Goal: Browse casually: Explore the website without a specific task or goal

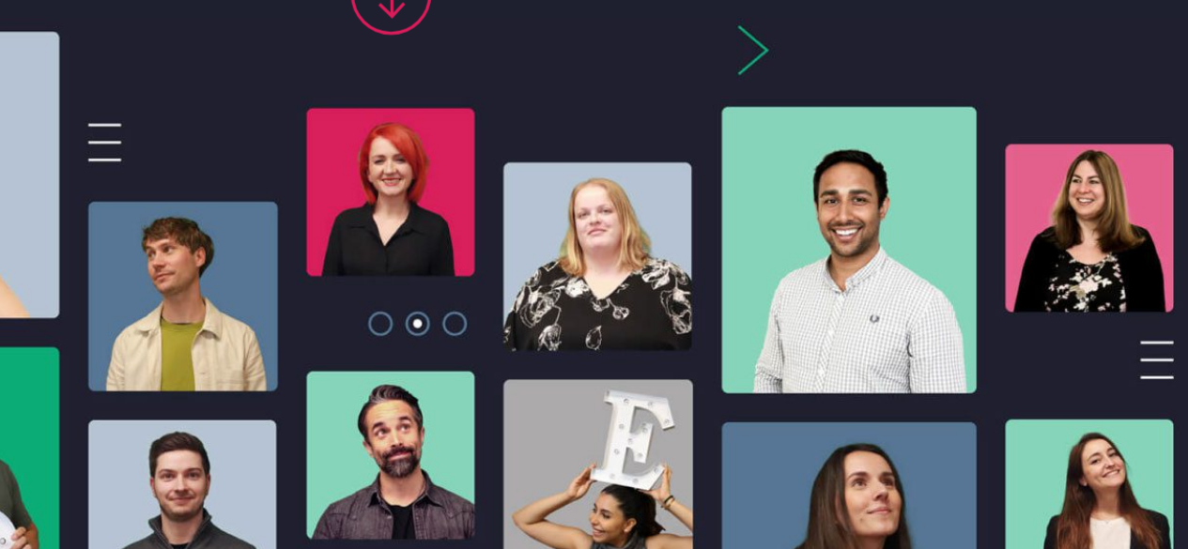
scroll to position [285, 0]
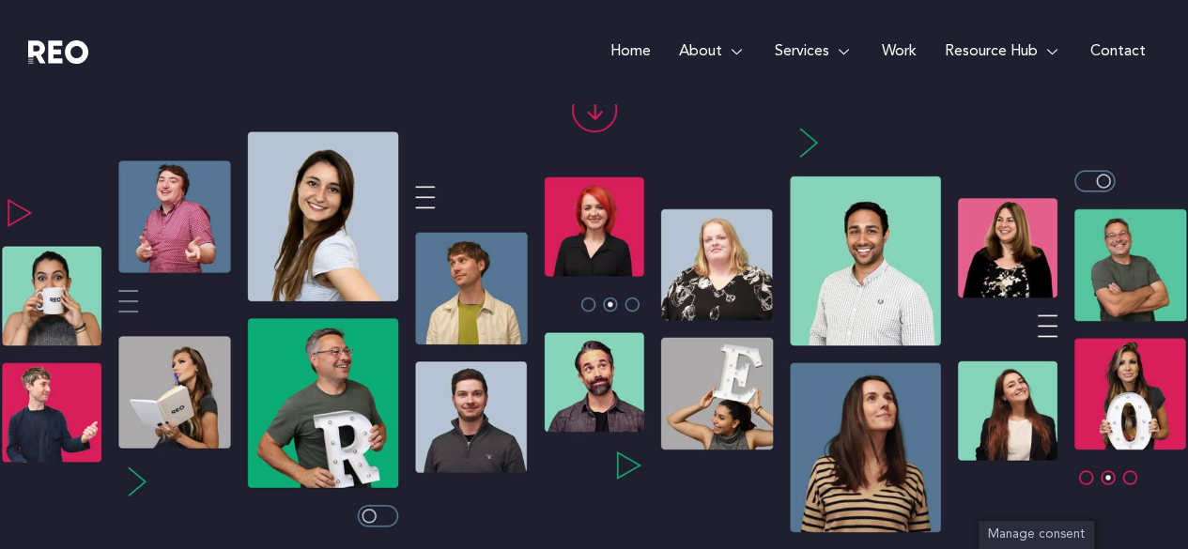
click at [1086, 478] on img at bounding box center [594, 329] width 1188 height 411
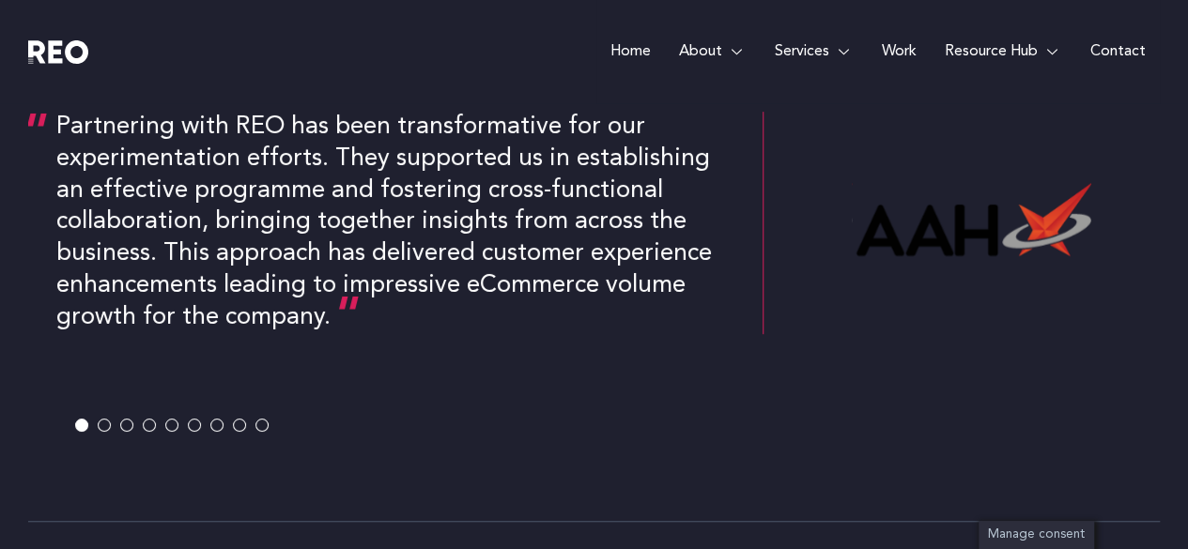
scroll to position [3730, 0]
click at [167, 427] on span at bounding box center [171, 424] width 13 height 13
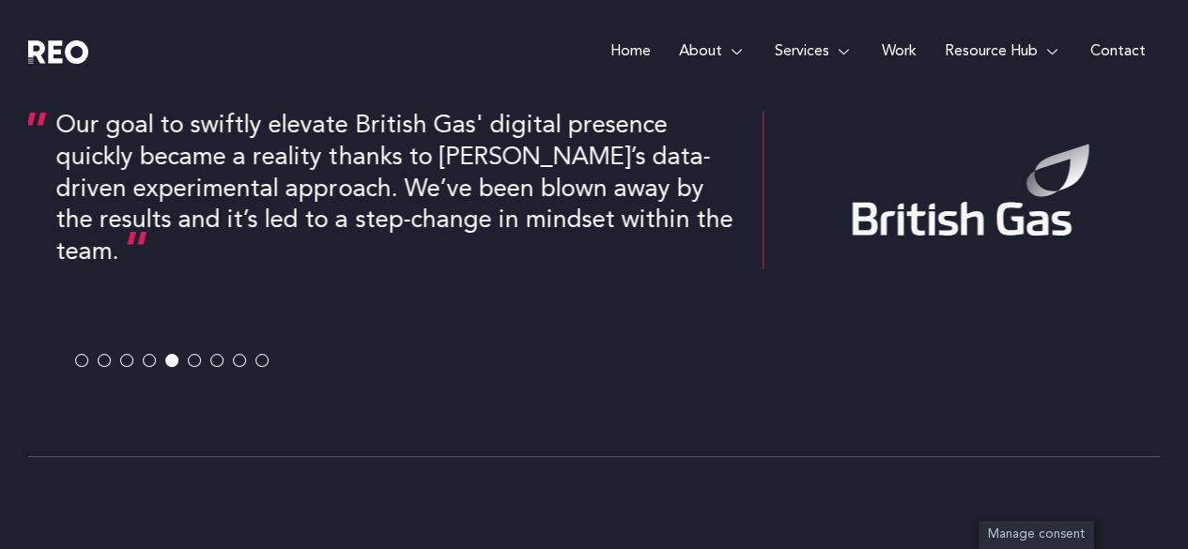
click at [187, 423] on div "Our goal to swiftly elevate British Gas' digital presence quickly became a real…" at bounding box center [593, 239] width 1131 height 407
click at [196, 360] on span at bounding box center [194, 360] width 13 height 13
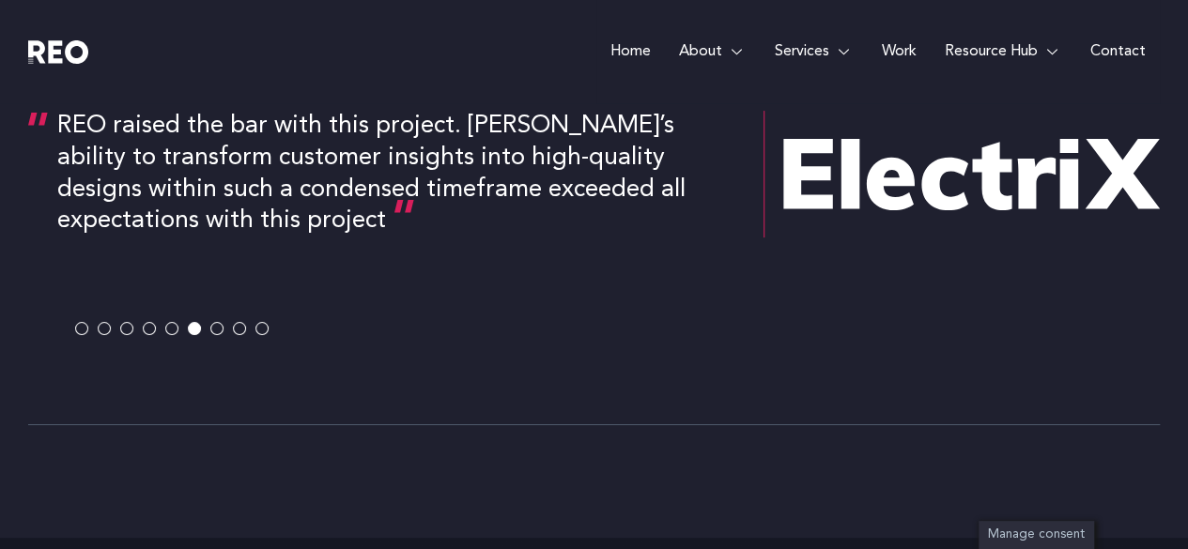
click at [131, 328] on span at bounding box center [126, 328] width 13 height 13
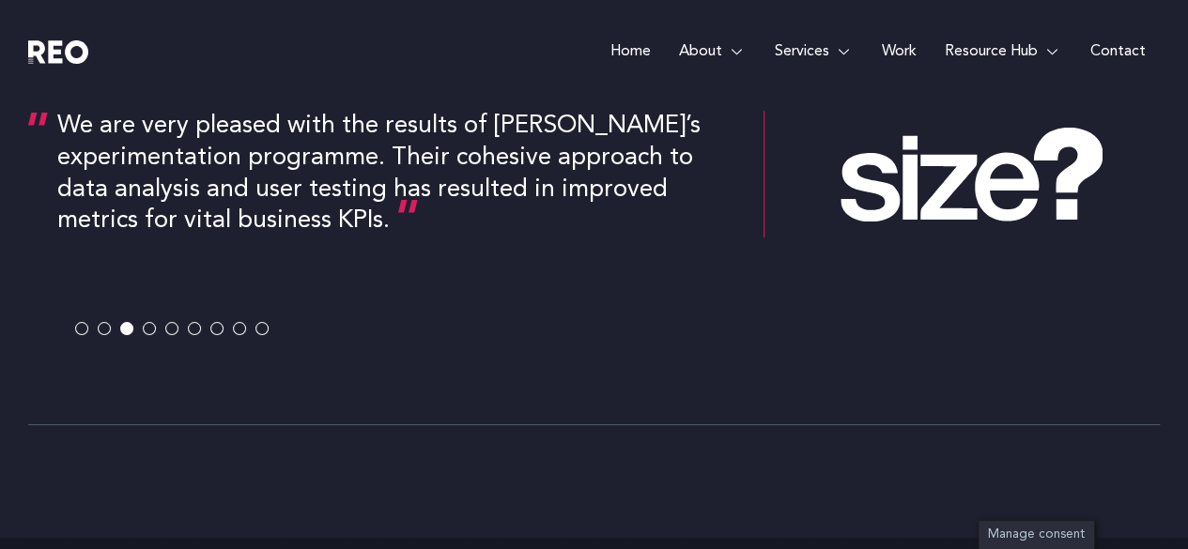
click at [107, 326] on span at bounding box center [104, 328] width 13 height 13
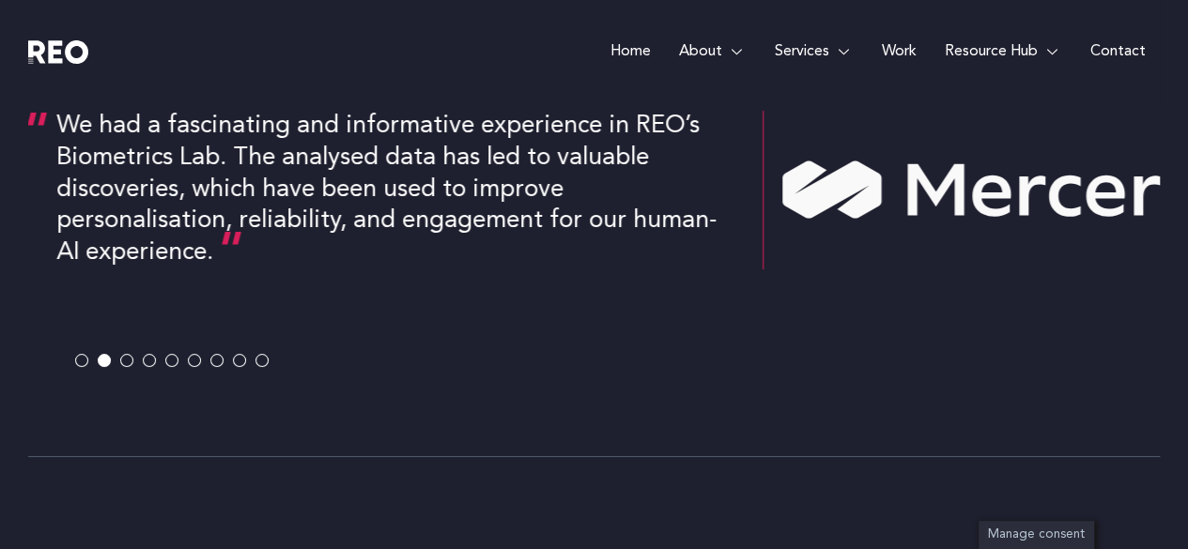
click at [80, 354] on span at bounding box center [81, 360] width 13 height 13
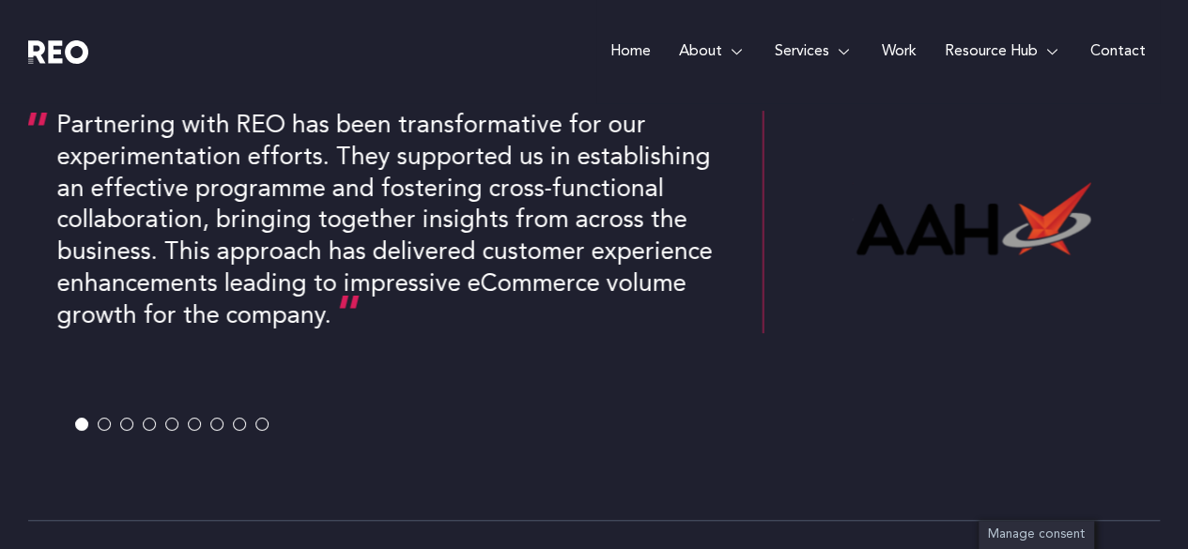
click at [263, 423] on span at bounding box center [261, 424] width 13 height 13
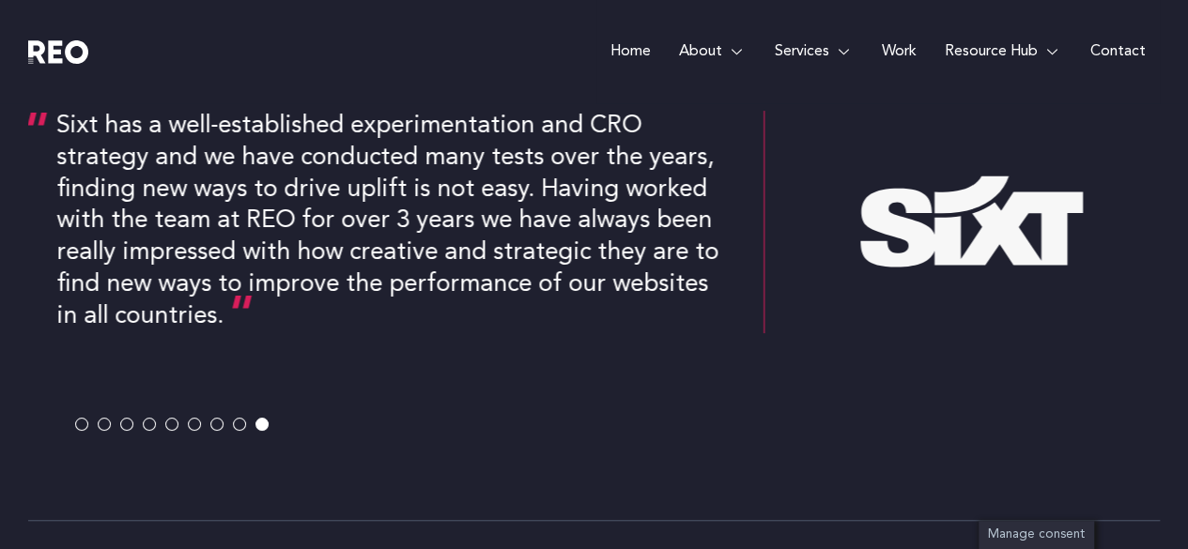
click at [235, 420] on span at bounding box center [239, 424] width 13 height 13
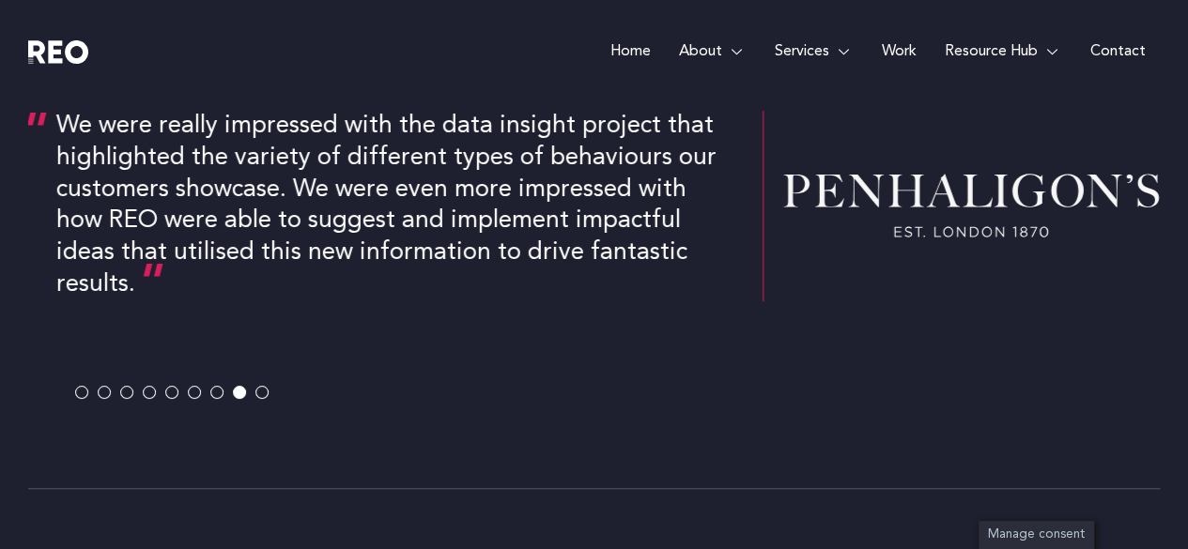
click at [257, 388] on span at bounding box center [261, 392] width 13 height 13
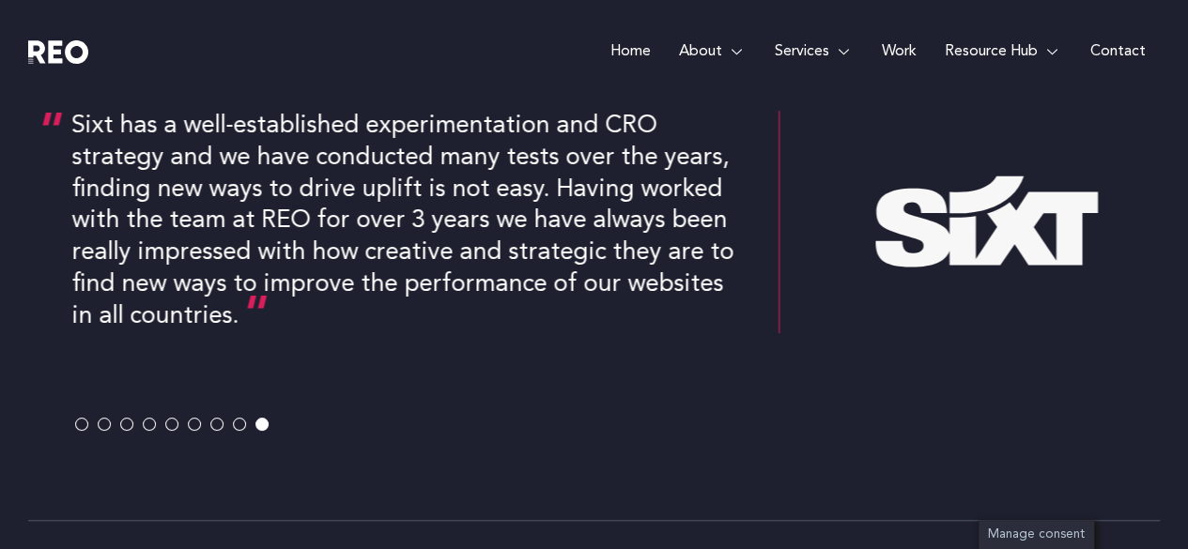
drag, startPoint x: 372, startPoint y: 125, endPoint x: 377, endPoint y: 188, distance: 63.1
click at [377, 188] on div "Sixt has a well-established experimentation and CRO strategy and we have conduc…" at bounding box center [411, 222] width 678 height 223
